Goal: Task Accomplishment & Management: Use online tool/utility

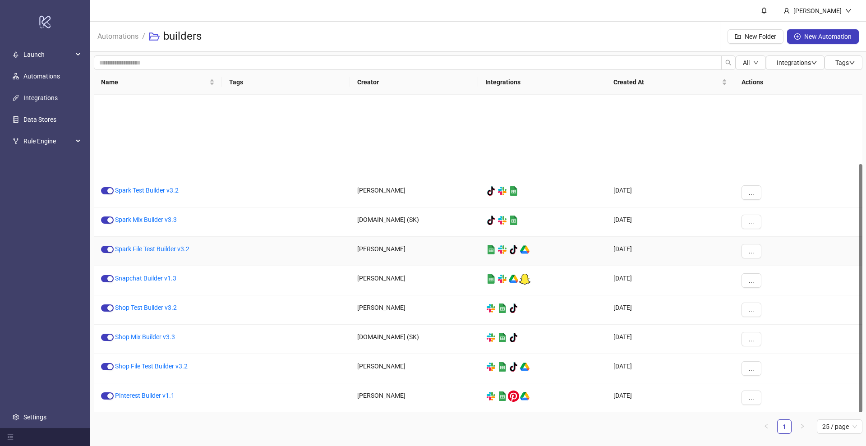
scroll to position [88, 0]
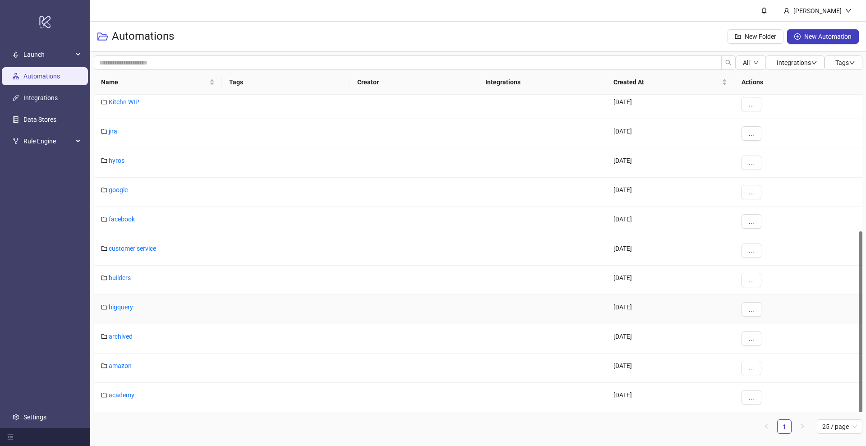
scroll to position [239, 0]
click at [119, 281] on link "builders" at bounding box center [120, 278] width 22 height 7
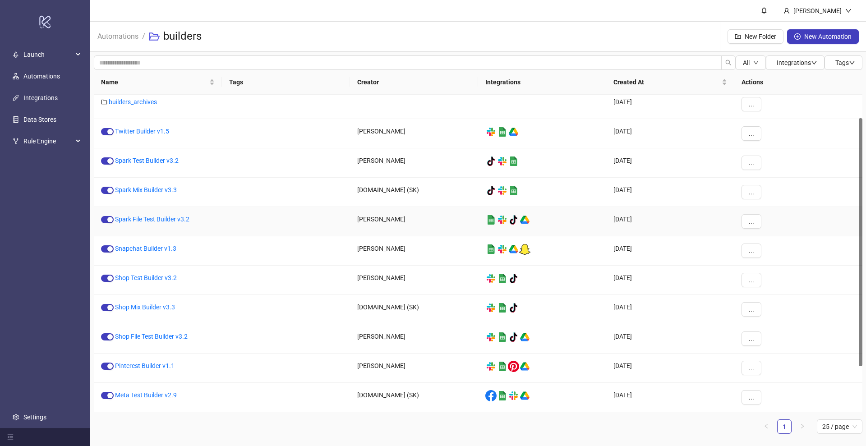
scroll to position [88, 0]
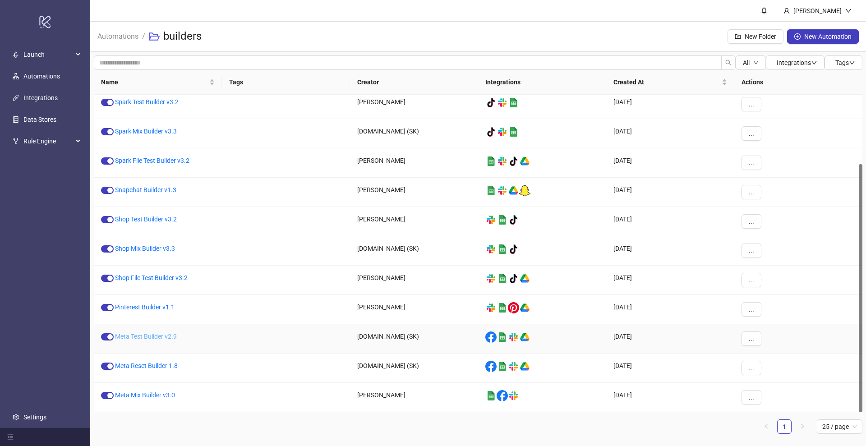
click at [155, 335] on link "Meta Test Builder v2.9" at bounding box center [146, 336] width 62 height 7
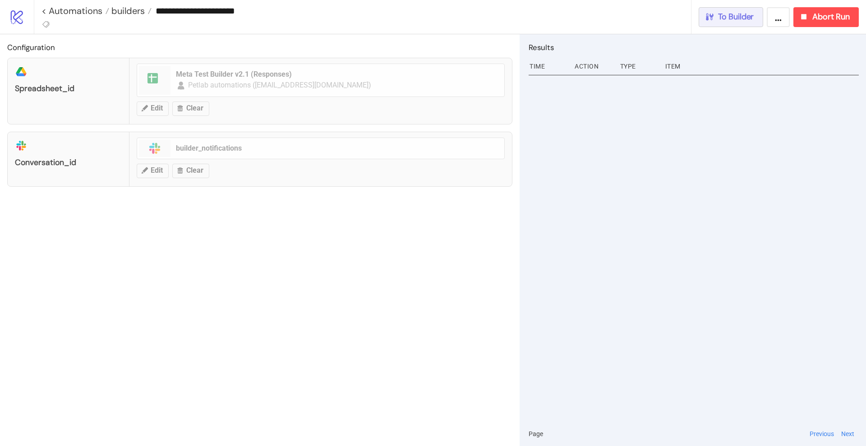
click at [735, 22] on button "To Builder" at bounding box center [731, 17] width 65 height 20
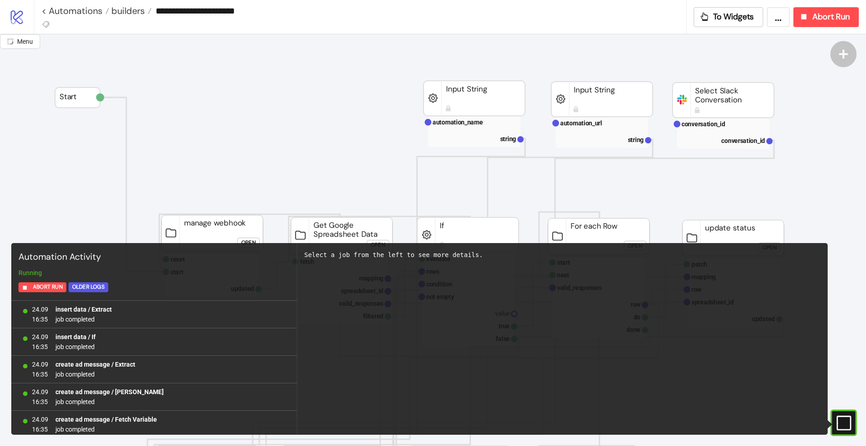
scroll to position [802, 0]
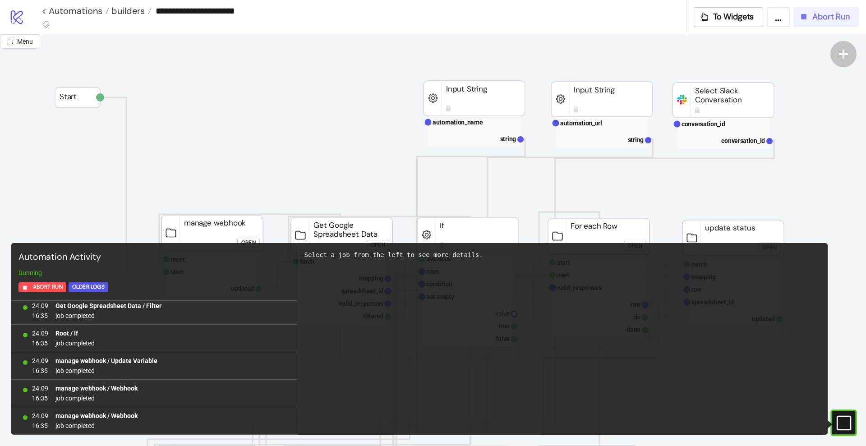
click at [824, 16] on span "Abort Run" at bounding box center [831, 17] width 37 height 10
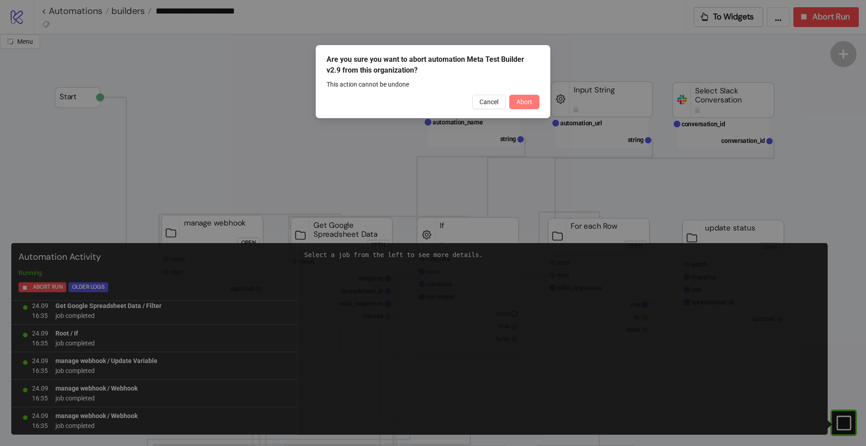
click at [527, 106] on button "Abort" at bounding box center [524, 102] width 30 height 14
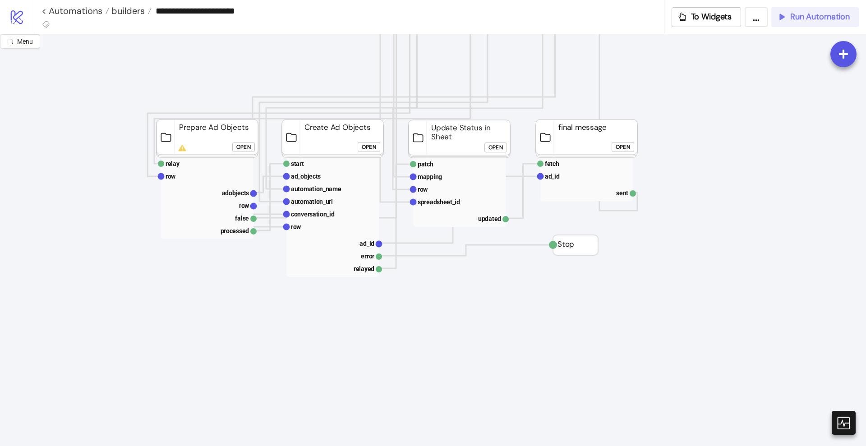
scroll to position [324, 0]
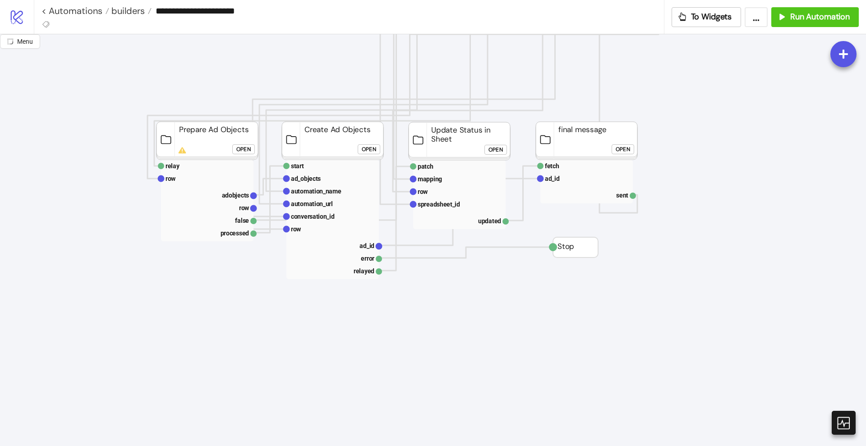
click at [244, 146] on div "Open" at bounding box center [243, 149] width 14 height 10
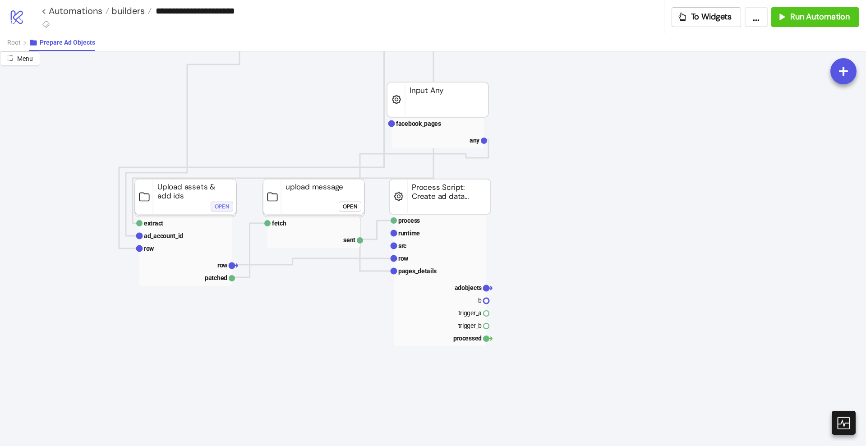
click at [217, 204] on div "Open" at bounding box center [222, 206] width 14 height 10
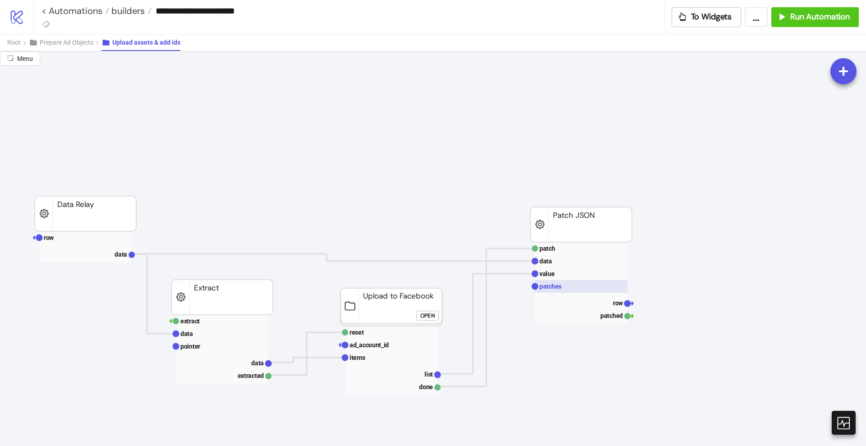
scroll to position [4, 0]
click at [46, 40] on span "Prepare Ad Objects" at bounding box center [67, 42] width 54 height 7
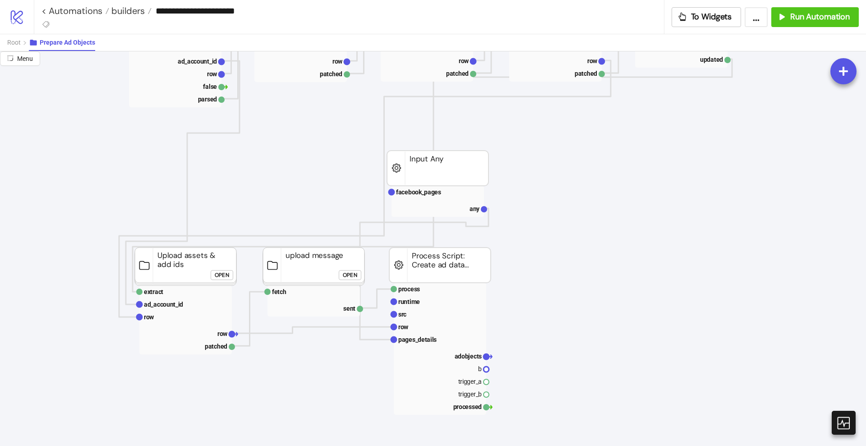
scroll to position [260, 0]
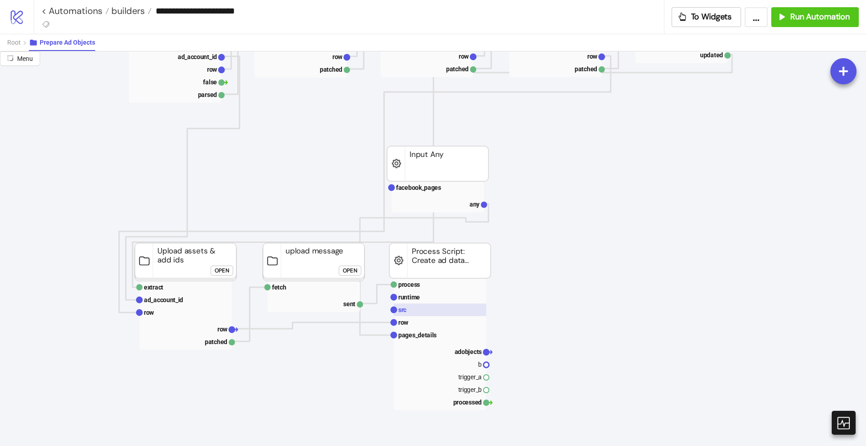
click at [423, 313] on rect at bounding box center [440, 310] width 92 height 13
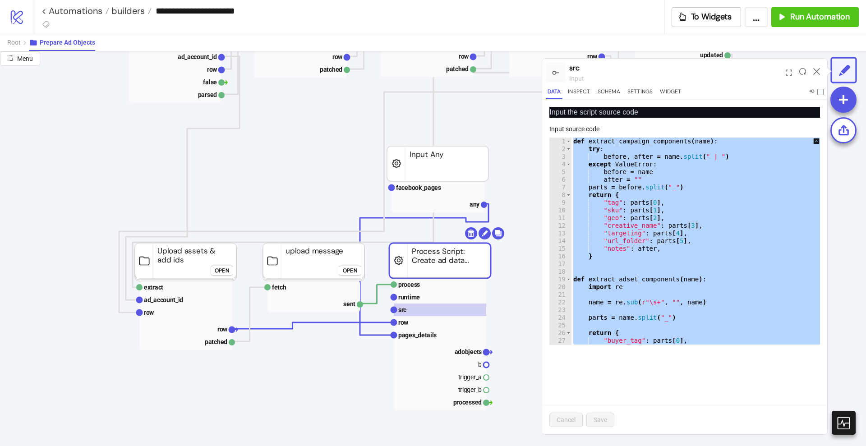
paste textarea "Cursor at row 798"
type textarea "**********"
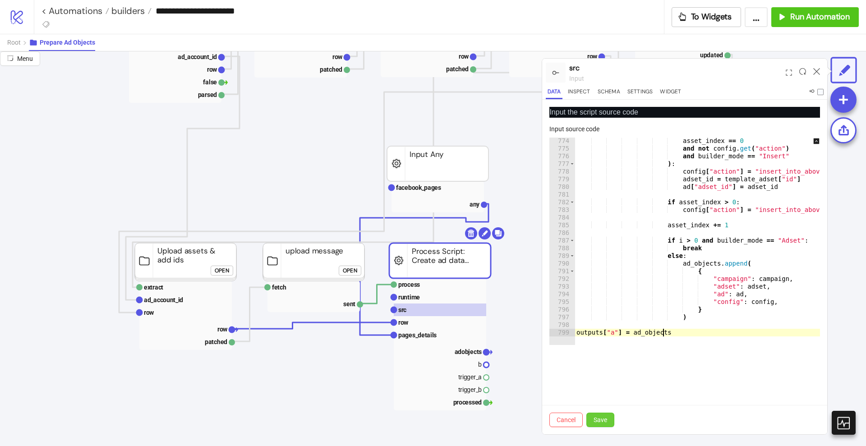
click at [601, 418] on span "Save" at bounding box center [601, 419] width 14 height 7
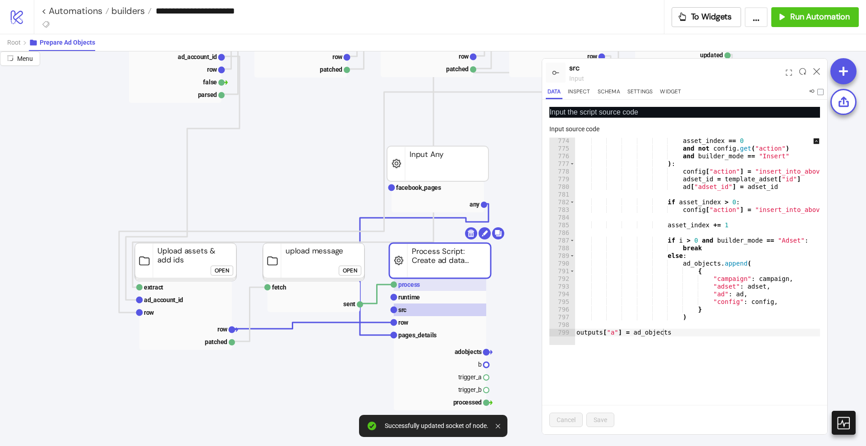
click at [428, 286] on rect at bounding box center [440, 284] width 92 height 13
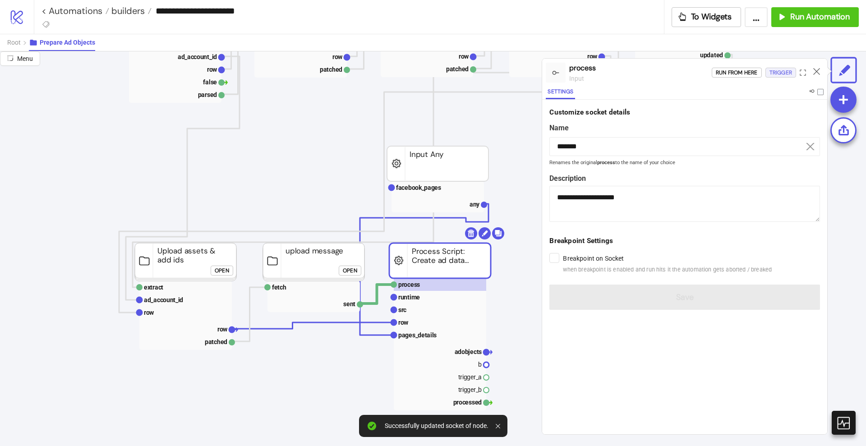
click at [768, 73] on button "Trigger" at bounding box center [781, 73] width 31 height 10
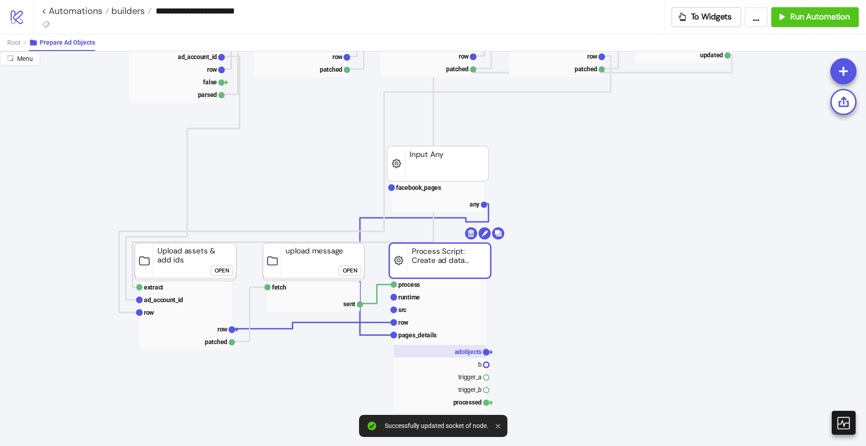
click at [470, 354] on text "adobjects" at bounding box center [469, 351] width 28 height 7
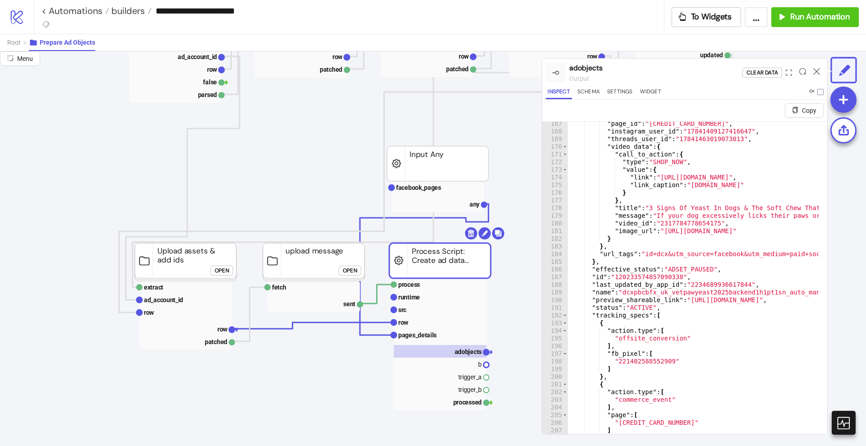
scroll to position [1275, 0]
click at [799, 14] on span "Run Automation" at bounding box center [820, 17] width 60 height 10
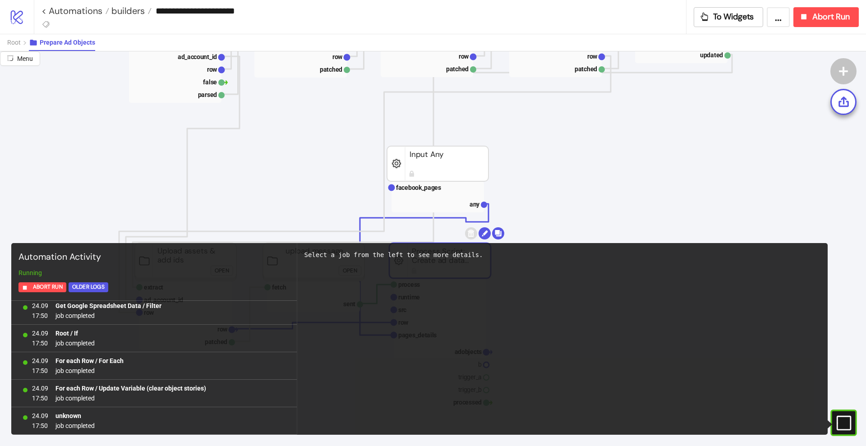
scroll to position [224, 0]
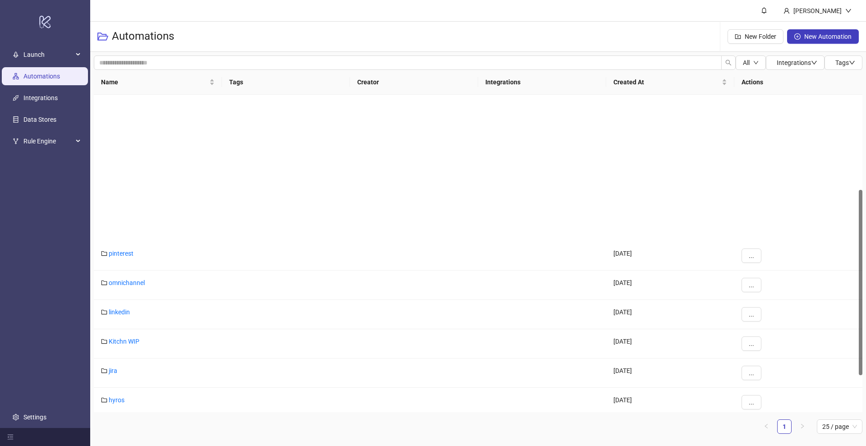
scroll to position [240, 0]
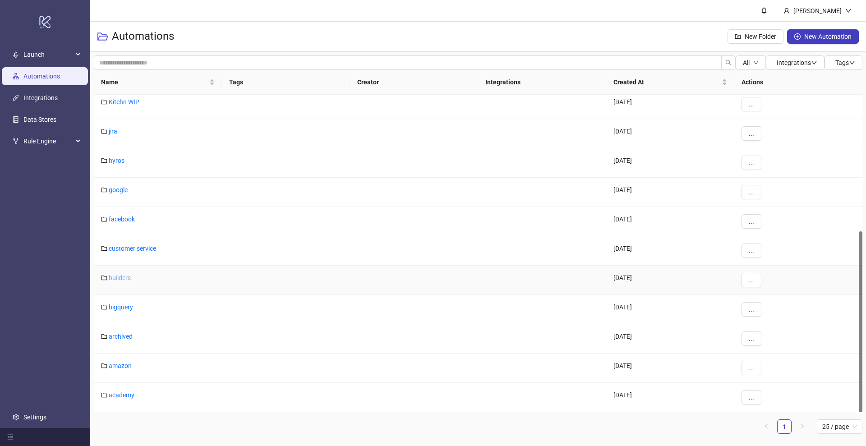
click at [115, 277] on link "builders" at bounding box center [120, 277] width 22 height 7
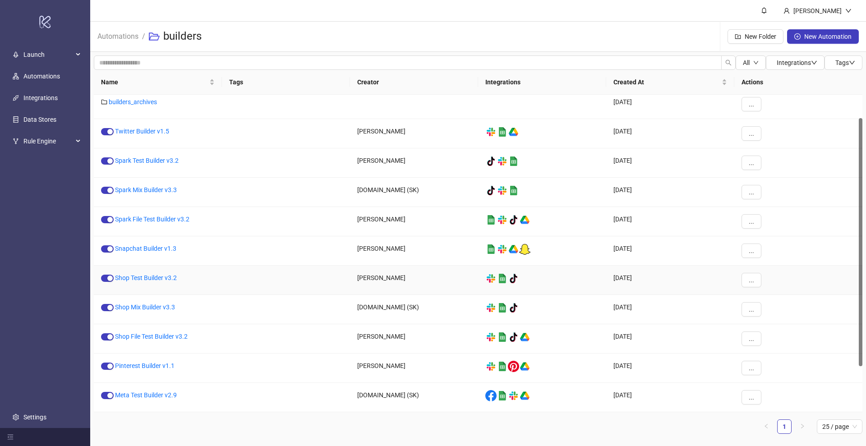
scroll to position [88, 0]
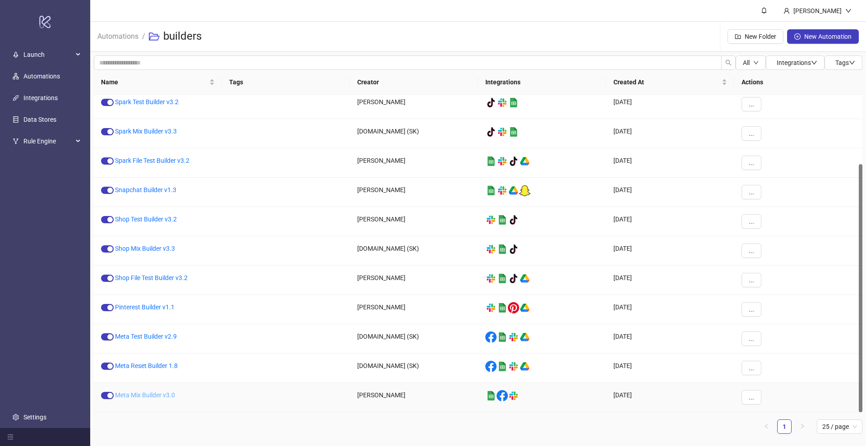
click at [141, 394] on link "Meta Mix Builder v3.0" at bounding box center [145, 395] width 60 height 7
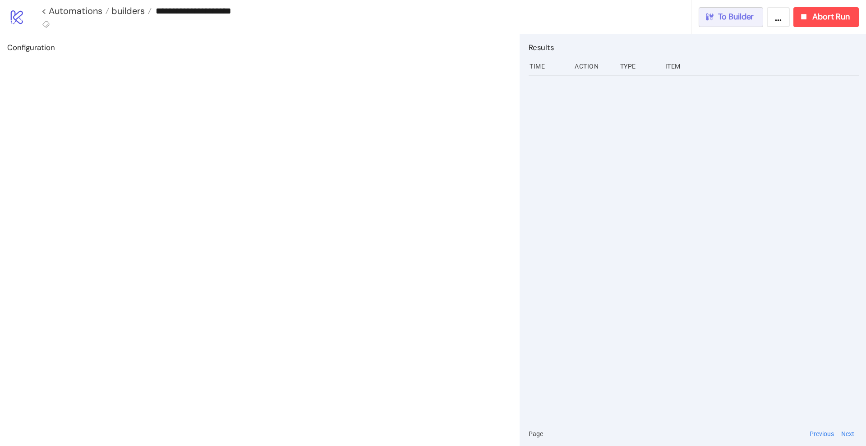
click at [733, 12] on span "To Builder" at bounding box center [736, 17] width 36 height 10
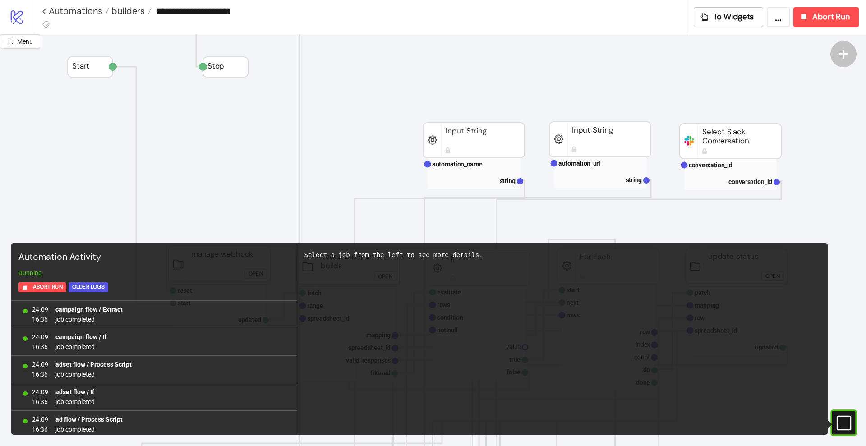
scroll to position [774, 0]
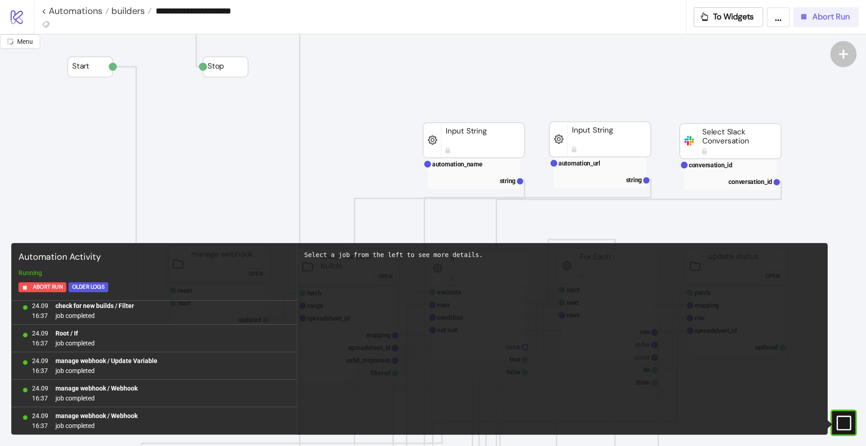
click at [826, 9] on button "Abort Run" at bounding box center [826, 17] width 65 height 20
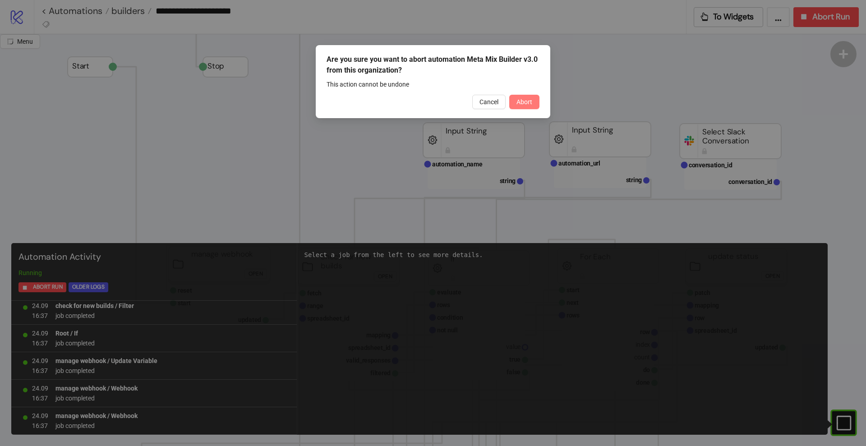
click at [526, 103] on span "Abort" at bounding box center [525, 101] width 16 height 7
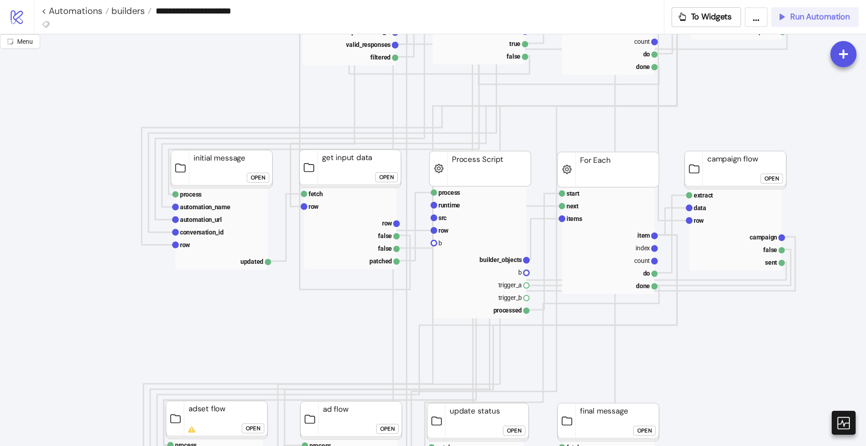
scroll to position [346, 0]
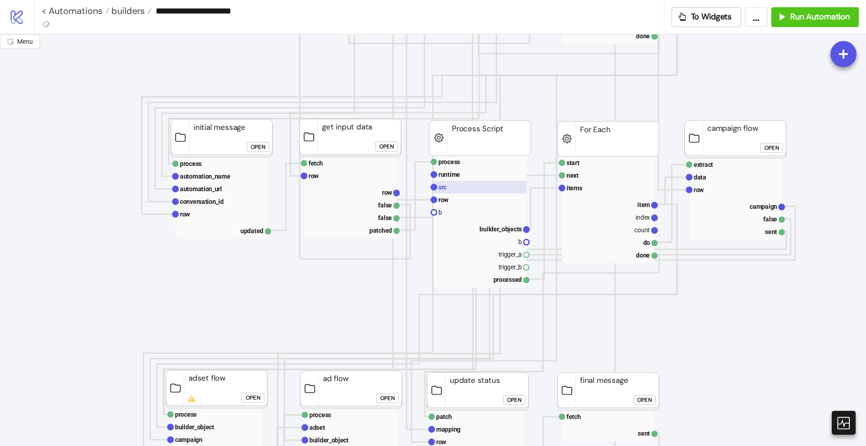
click at [469, 186] on rect at bounding box center [480, 187] width 92 height 13
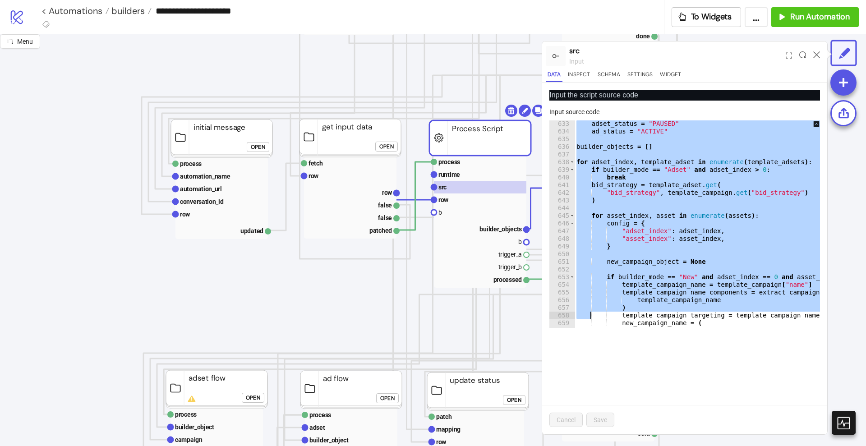
scroll to position [5991, 0]
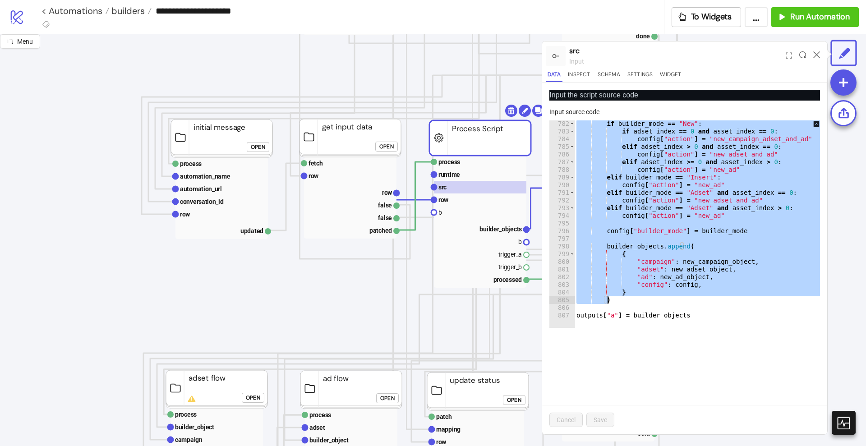
drag, startPoint x: 573, startPoint y: 146, endPoint x: 626, endPoint y: 298, distance: 161.2
paste textarea "Cursor at row 805"
type textarea "*"
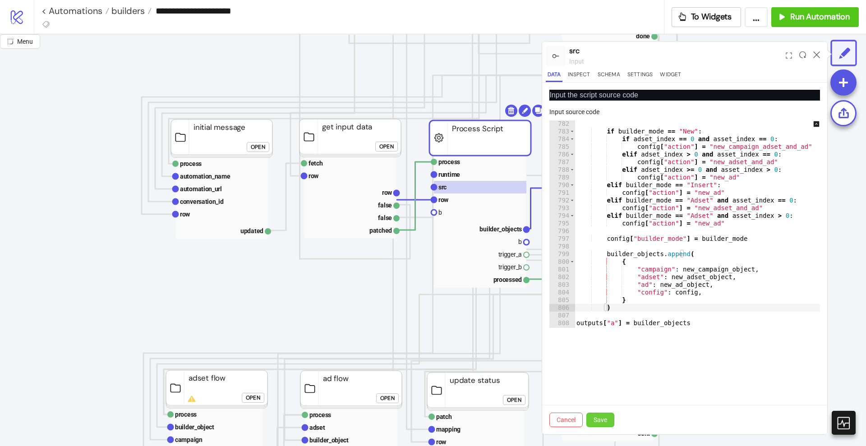
click at [601, 420] on span "Save" at bounding box center [601, 419] width 14 height 7
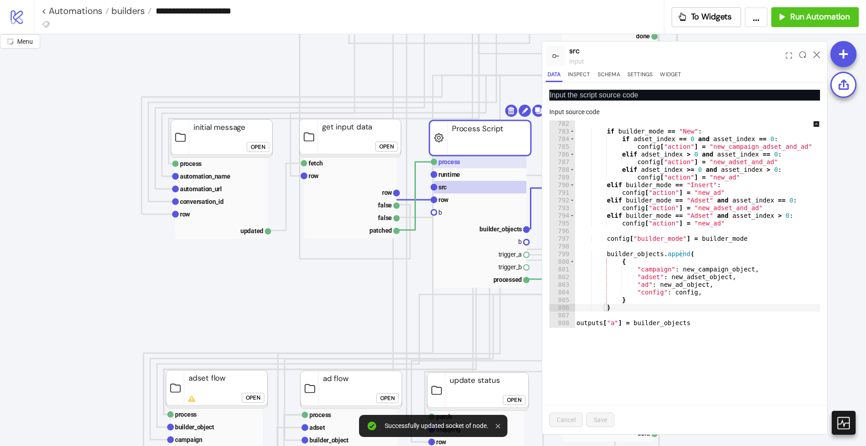
click at [455, 163] on text "process" at bounding box center [450, 161] width 22 height 7
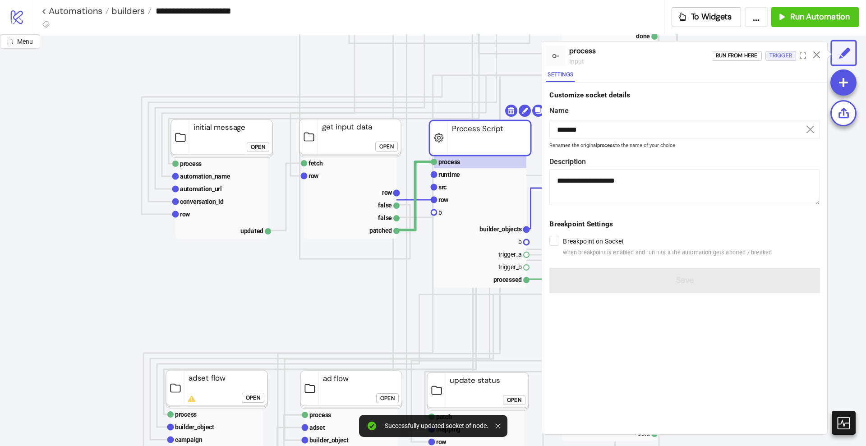
click at [789, 53] on div "Trigger" at bounding box center [781, 56] width 23 height 10
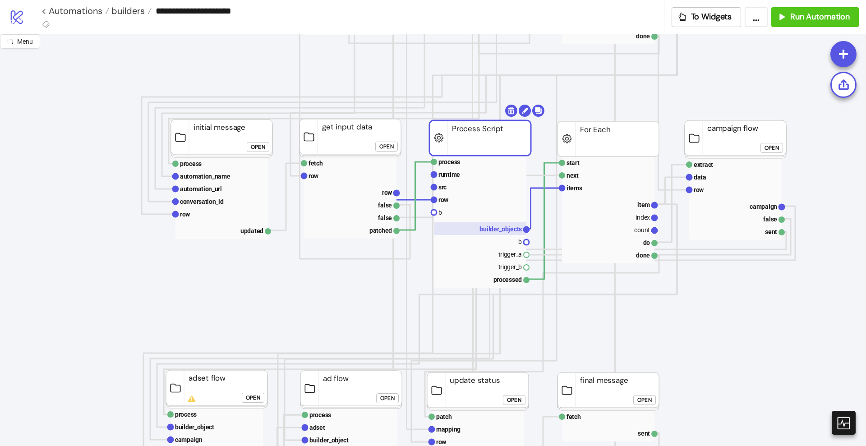
click at [504, 224] on rect at bounding box center [480, 228] width 92 height 13
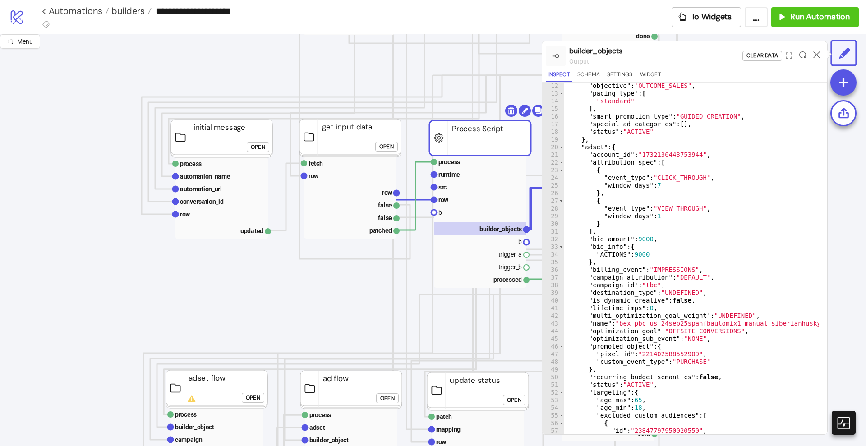
scroll to position [86, 0]
click at [817, 53] on icon at bounding box center [816, 54] width 7 height 7
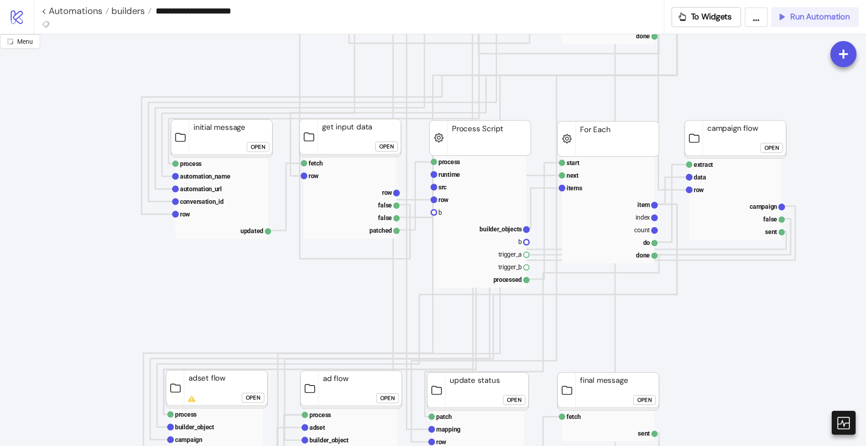
click at [789, 16] on div "Run Automation" at bounding box center [813, 17] width 73 height 10
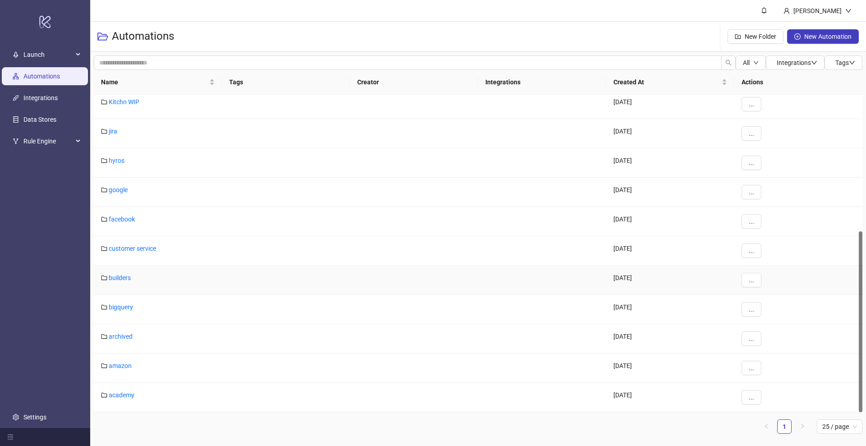
scroll to position [240, 0]
click at [115, 278] on link "builders" at bounding box center [120, 277] width 22 height 7
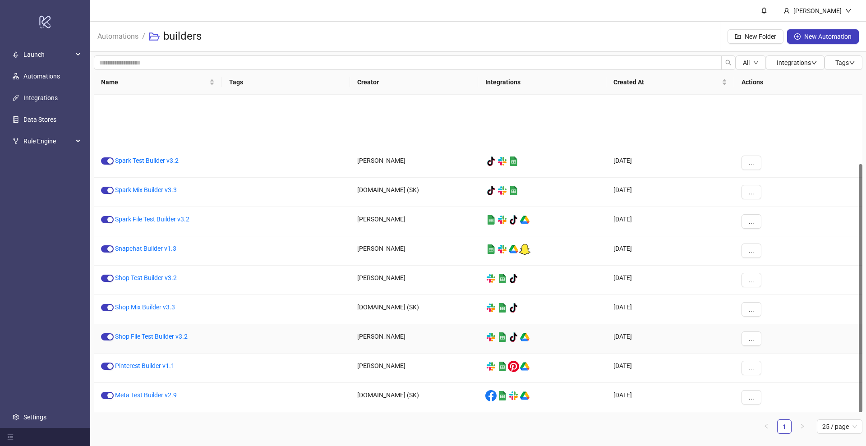
scroll to position [88, 0]
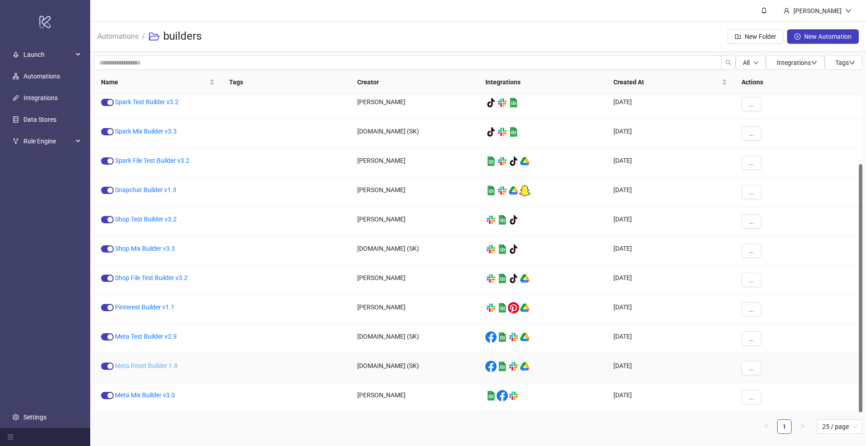
click at [148, 365] on link "Meta Reset Builder 1.8" at bounding box center [146, 365] width 63 height 7
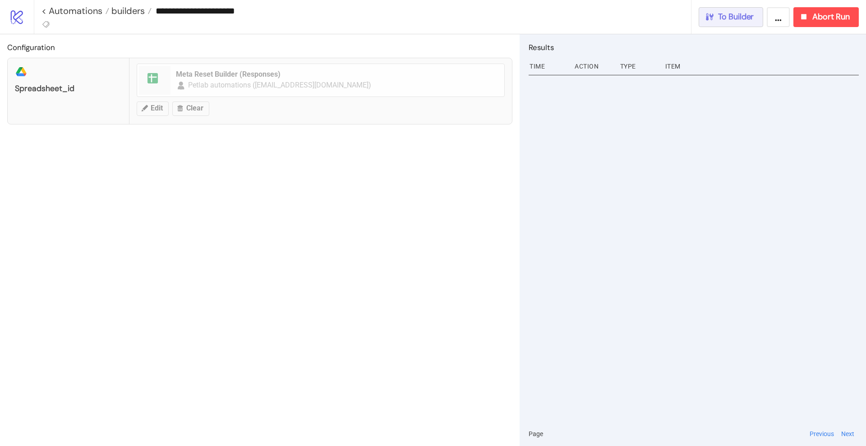
click at [722, 8] on button "To Builder" at bounding box center [731, 17] width 65 height 20
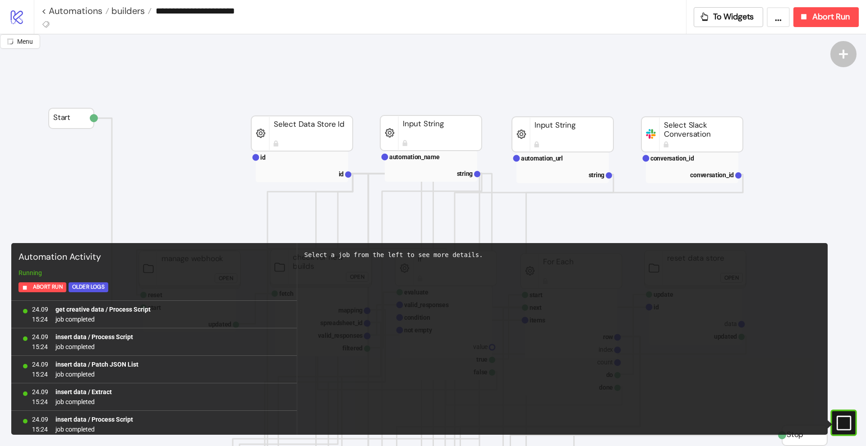
scroll to position [802, 0]
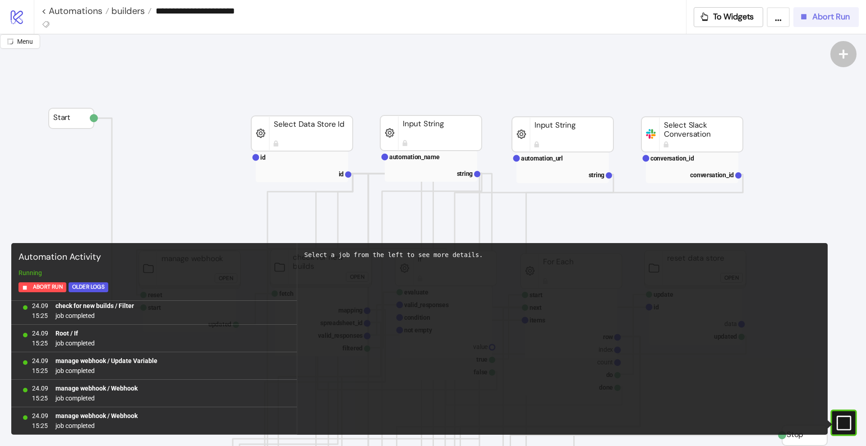
click at [822, 15] on span "Abort Run" at bounding box center [831, 17] width 37 height 10
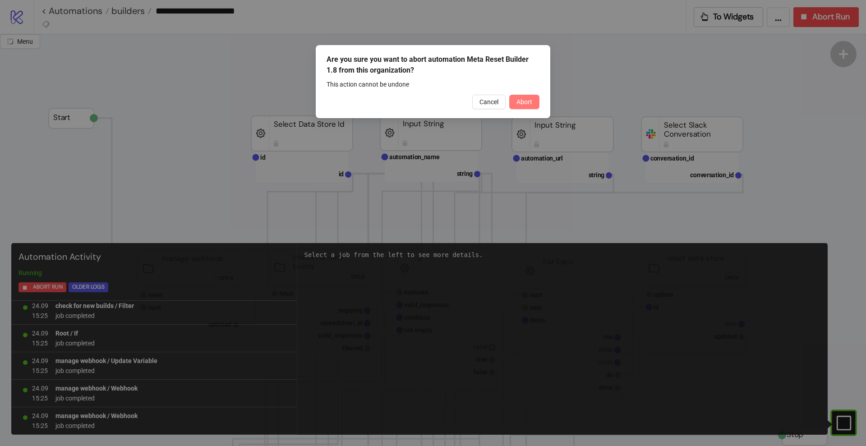
click at [526, 106] on button "Abort" at bounding box center [524, 102] width 30 height 14
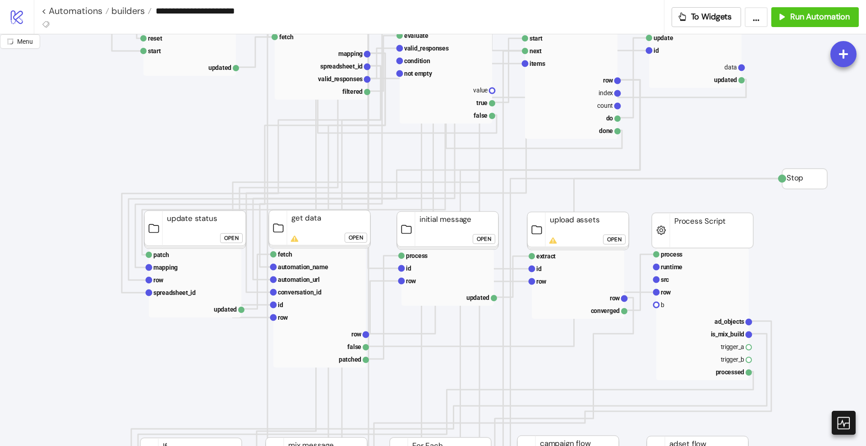
scroll to position [263, 0]
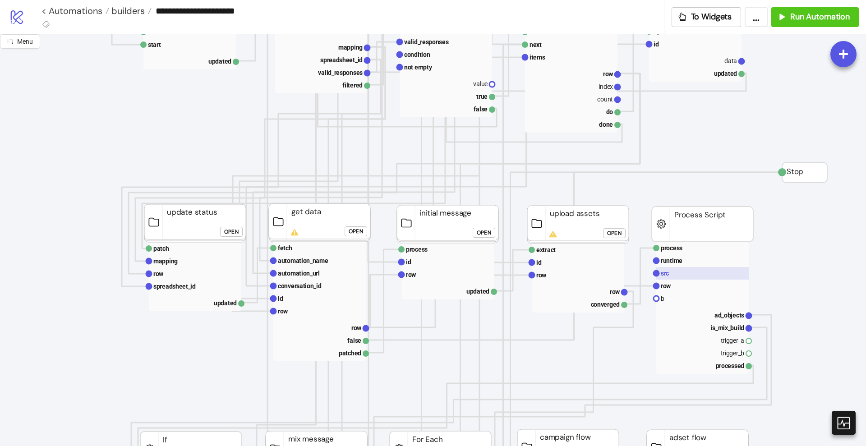
click at [676, 271] on rect at bounding box center [702, 273] width 92 height 13
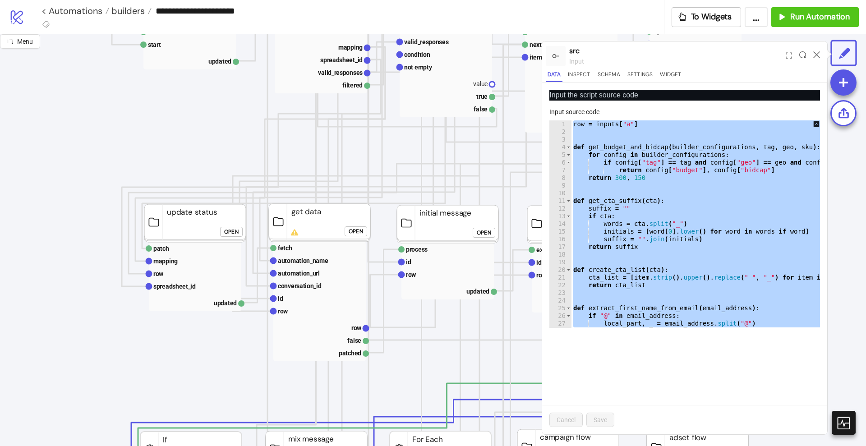
paste textarea "Cursor at row 1183"
type textarea "**********"
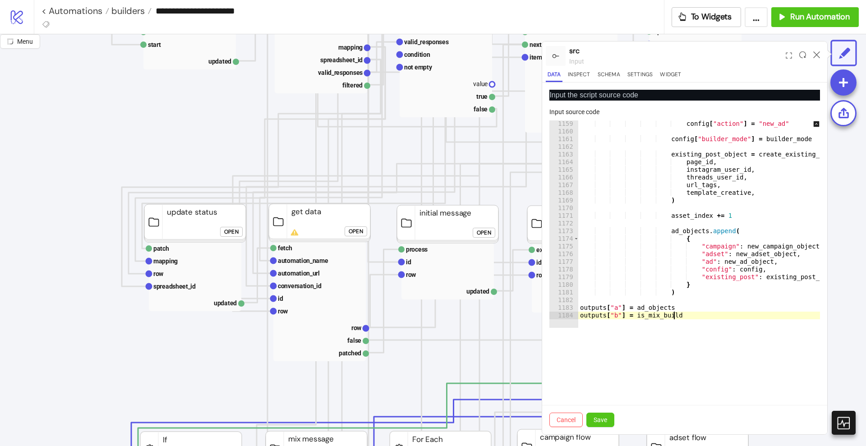
scroll to position [8882, 0]
click at [605, 418] on span "Save" at bounding box center [601, 419] width 14 height 7
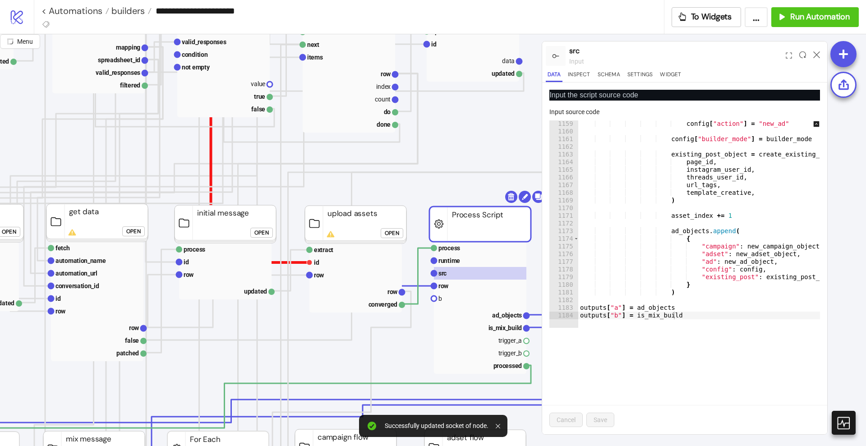
scroll to position [263, 237]
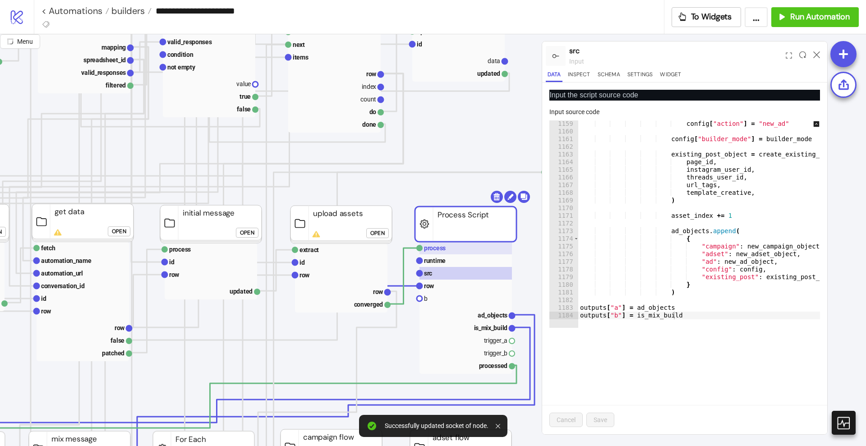
click at [483, 245] on rect at bounding box center [466, 248] width 92 height 13
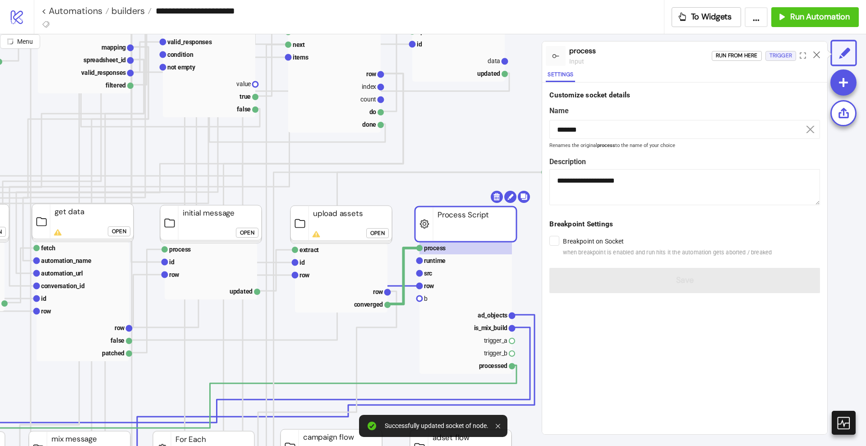
click at [772, 55] on div "Trigger" at bounding box center [781, 56] width 23 height 10
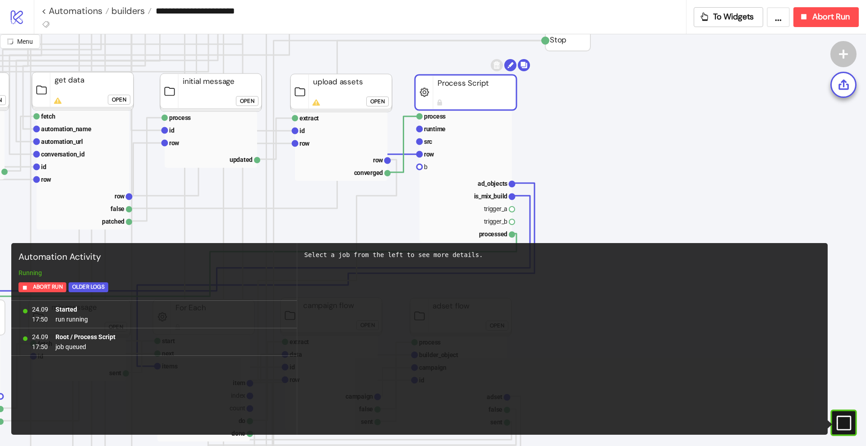
scroll to position [395, 237]
click at [499, 177] on rect at bounding box center [466, 182] width 92 height 13
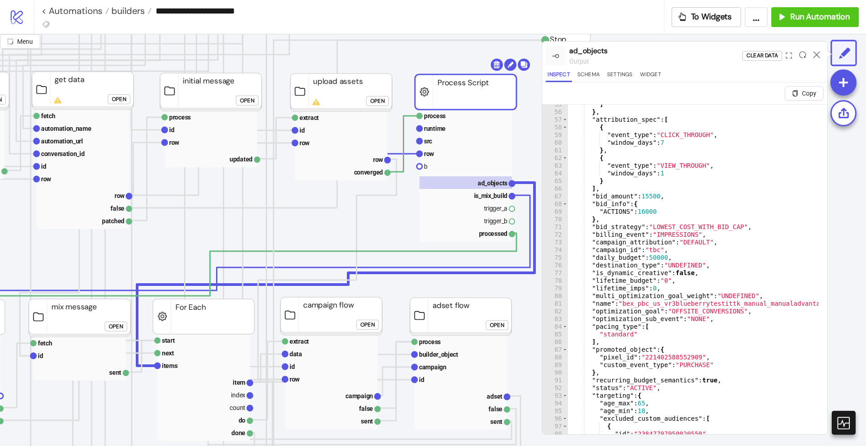
scroll to position [418, 0]
click at [808, 14] on span "Run Automation" at bounding box center [820, 17] width 60 height 10
